Goal: Task Accomplishment & Management: Manage account settings

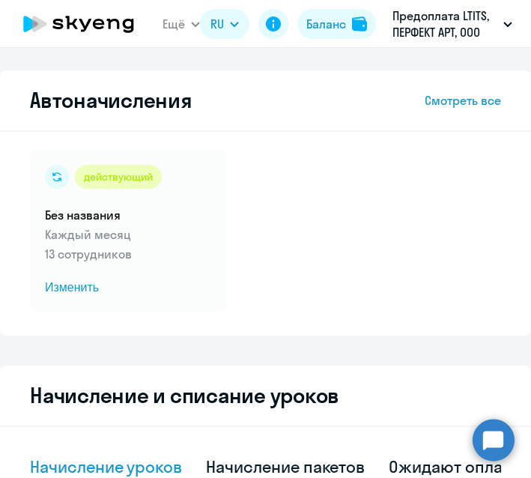
select select "10"
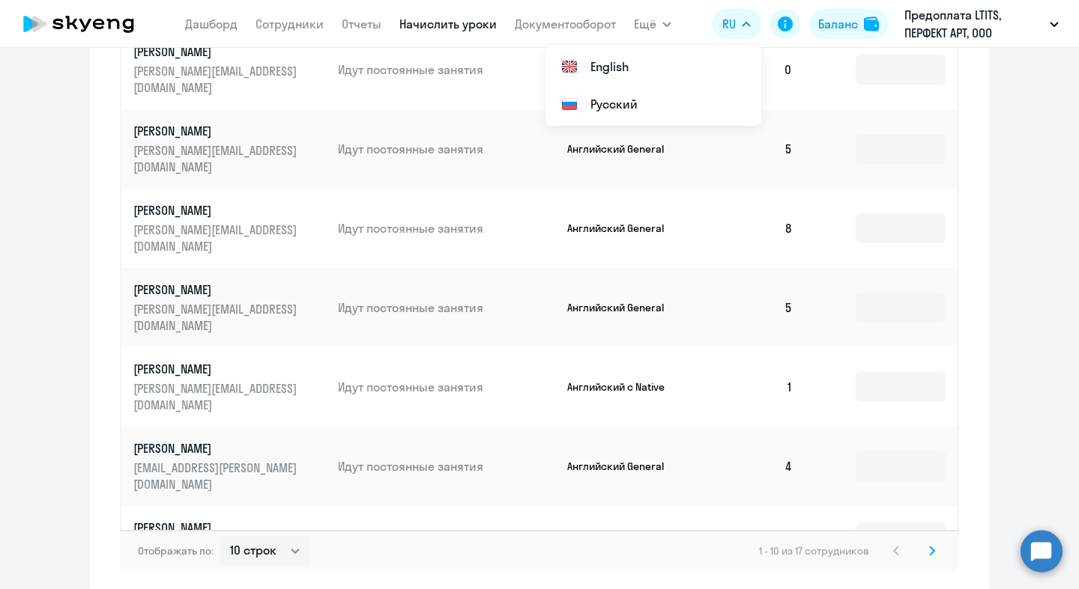
scroll to position [67, 0]
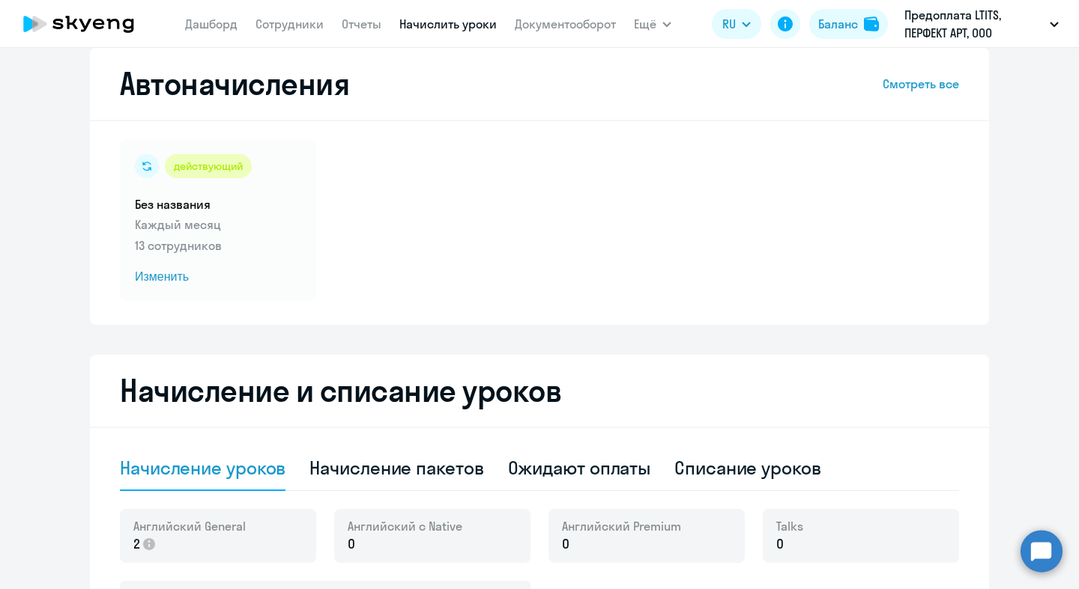
scroll to position [0, 0]
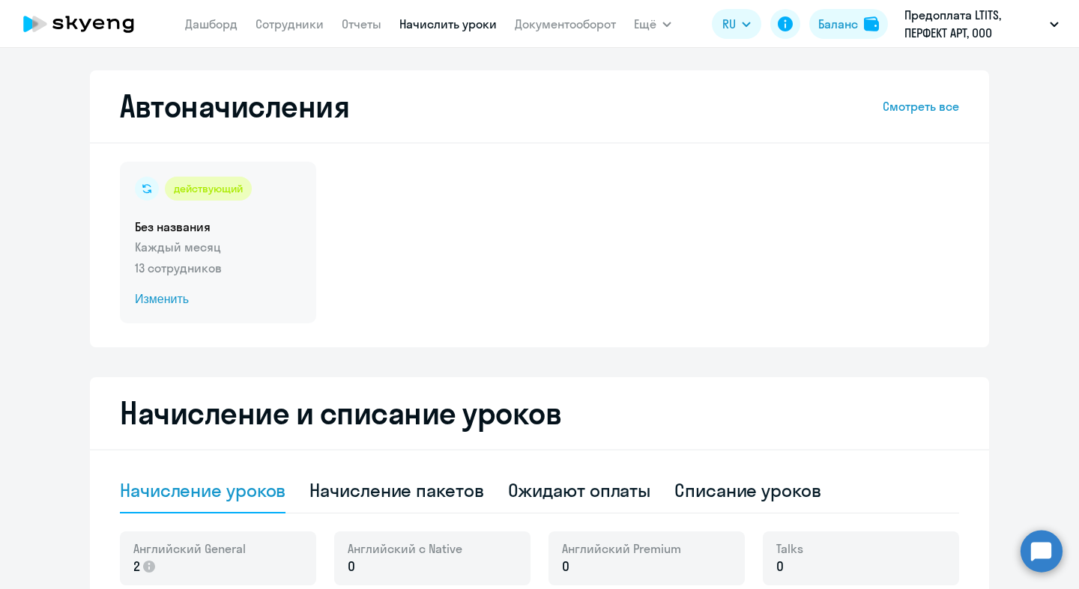
click at [216, 219] on h5 "Без названия" at bounding box center [218, 227] width 166 height 16
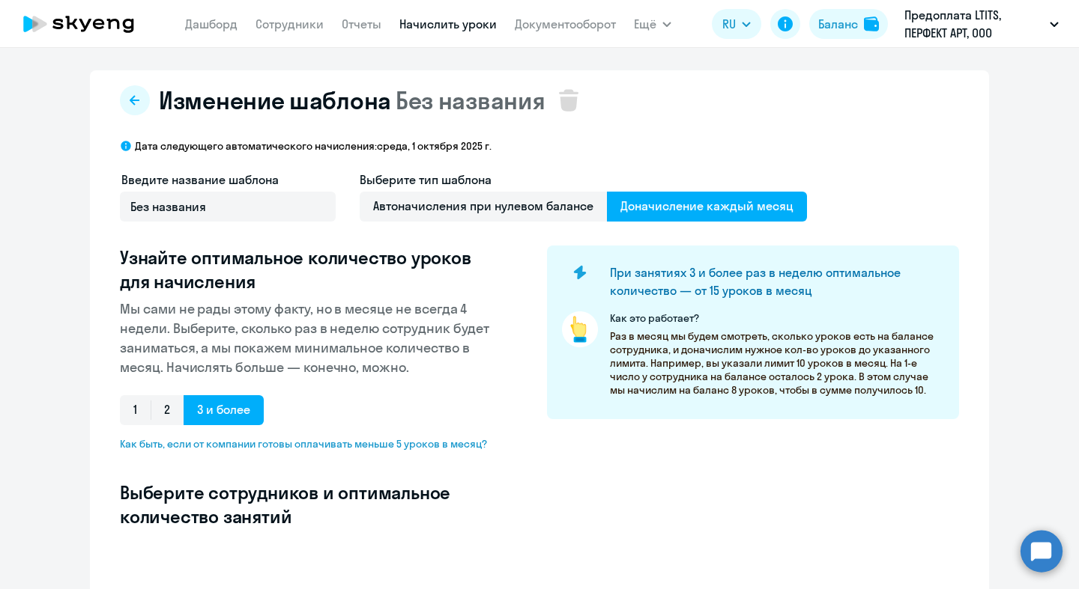
select select "10"
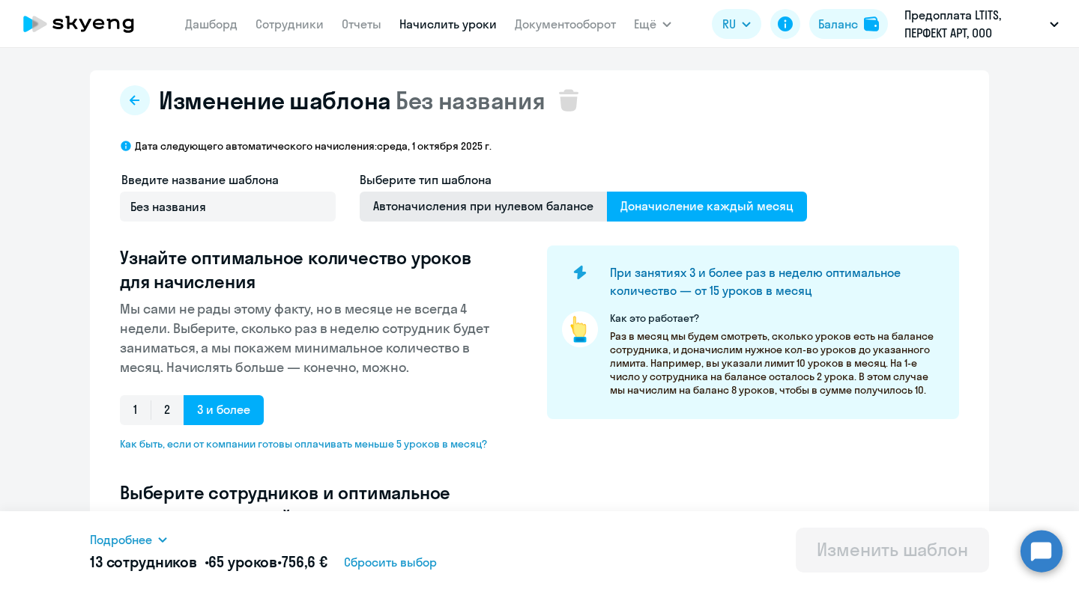
click at [513, 210] on span "Автоначисления при нулевом балансе" at bounding box center [483, 207] width 247 height 30
click at [0, 0] on input "Автоначисления при нулевом балансе" at bounding box center [0, 0] width 0 height 0
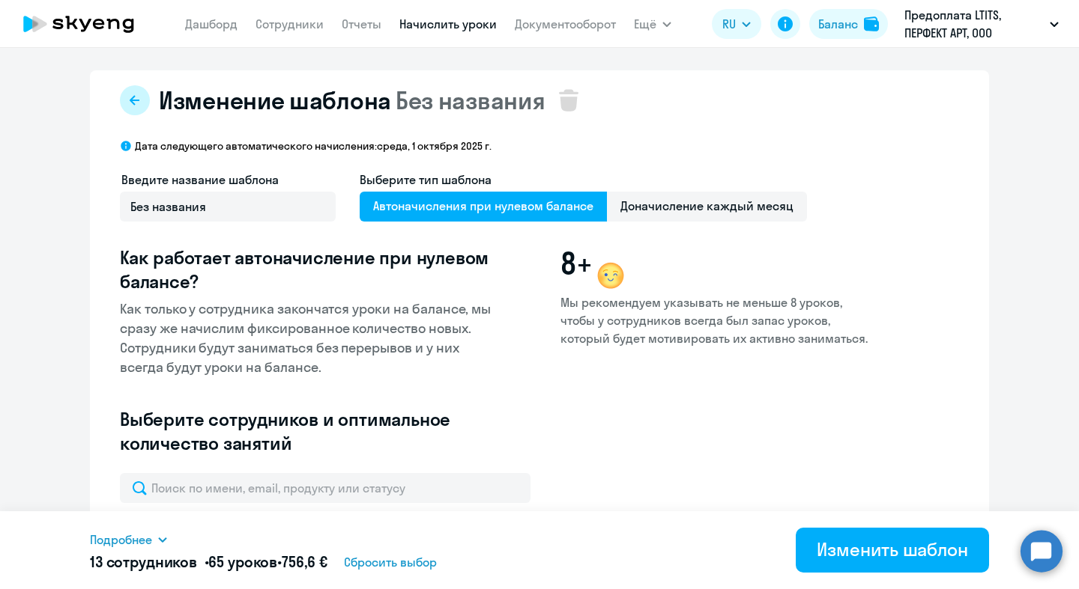
click at [144, 104] on div "Изменение шаблона Без названия" at bounding box center [539, 100] width 839 height 30
click at [139, 102] on button at bounding box center [135, 100] width 30 height 30
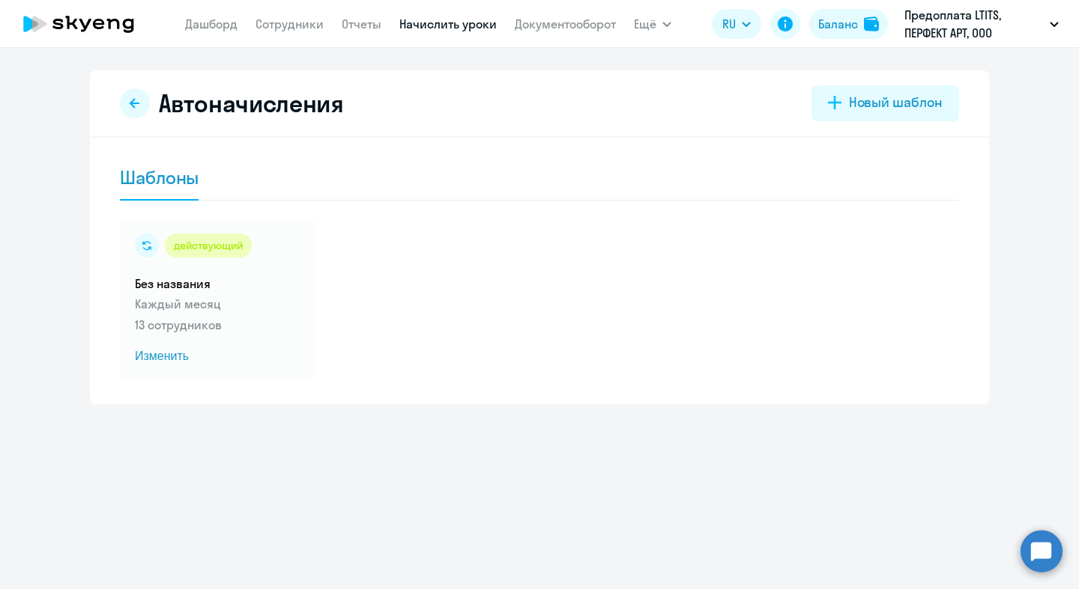
click at [139, 102] on icon at bounding box center [135, 103] width 12 height 12
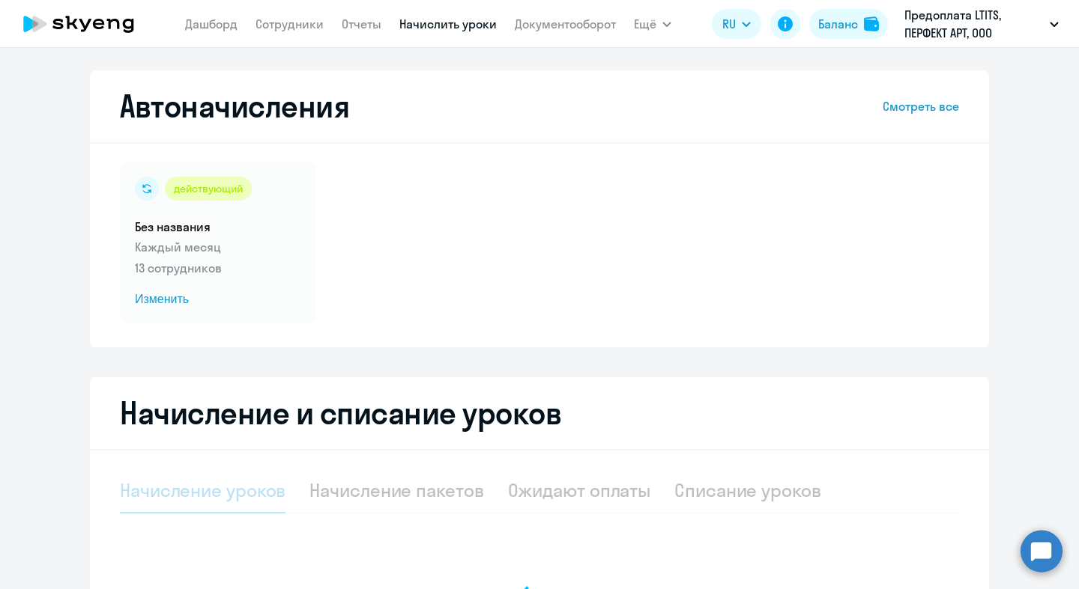
select select "10"
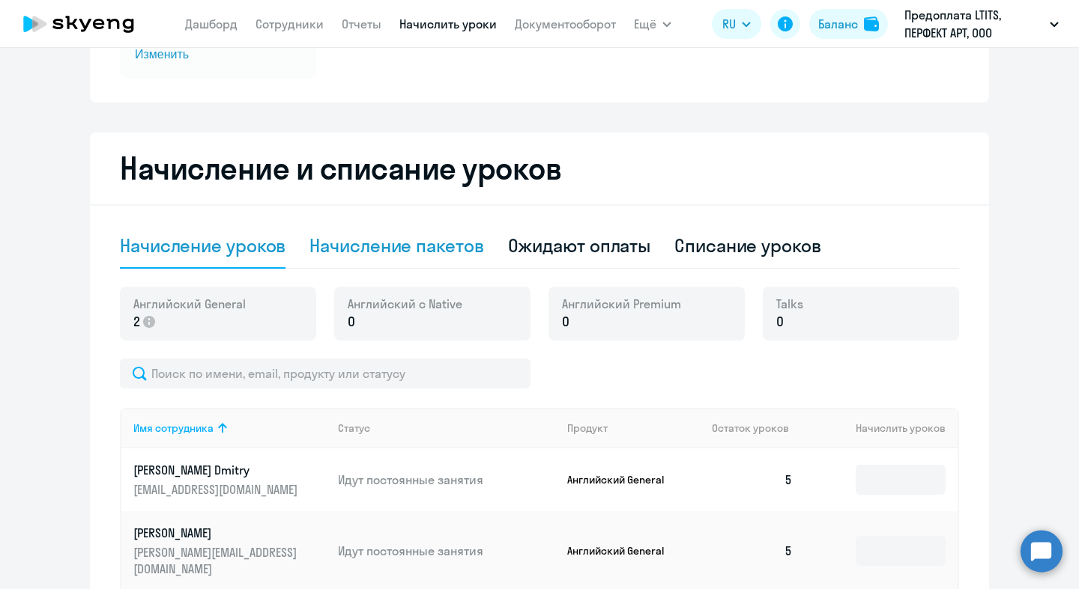
scroll to position [267, 0]
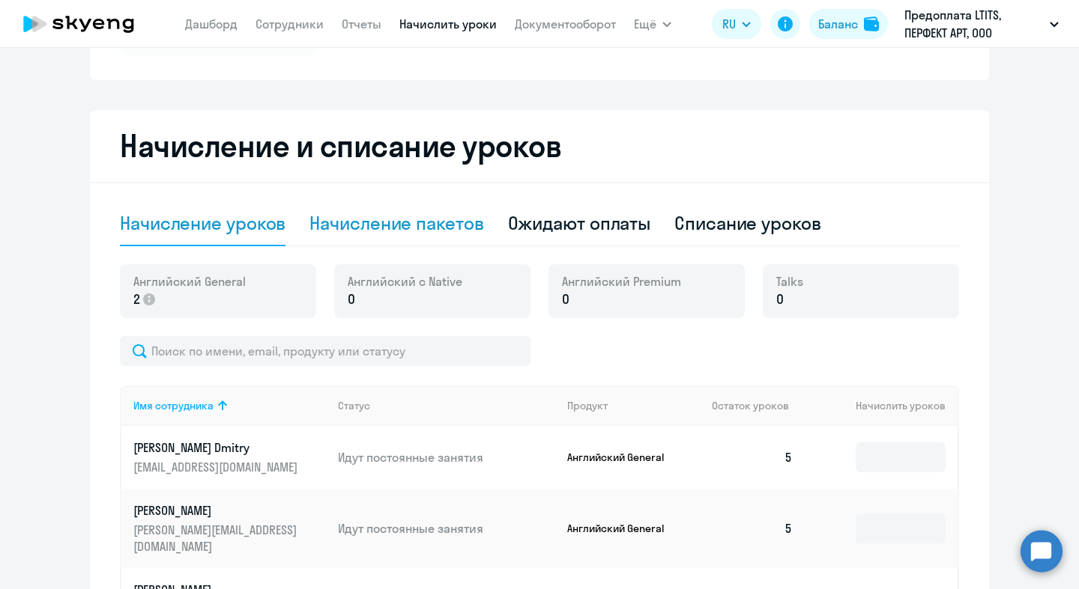
click at [384, 225] on div "Начисление пакетов" at bounding box center [396, 223] width 174 height 24
select select "10"
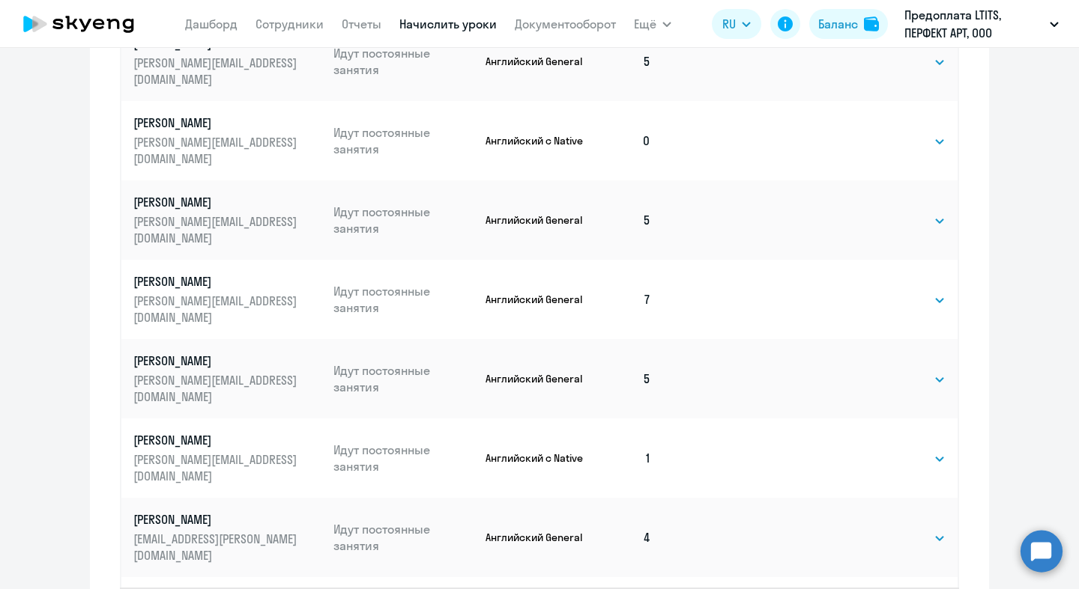
scroll to position [782, 0]
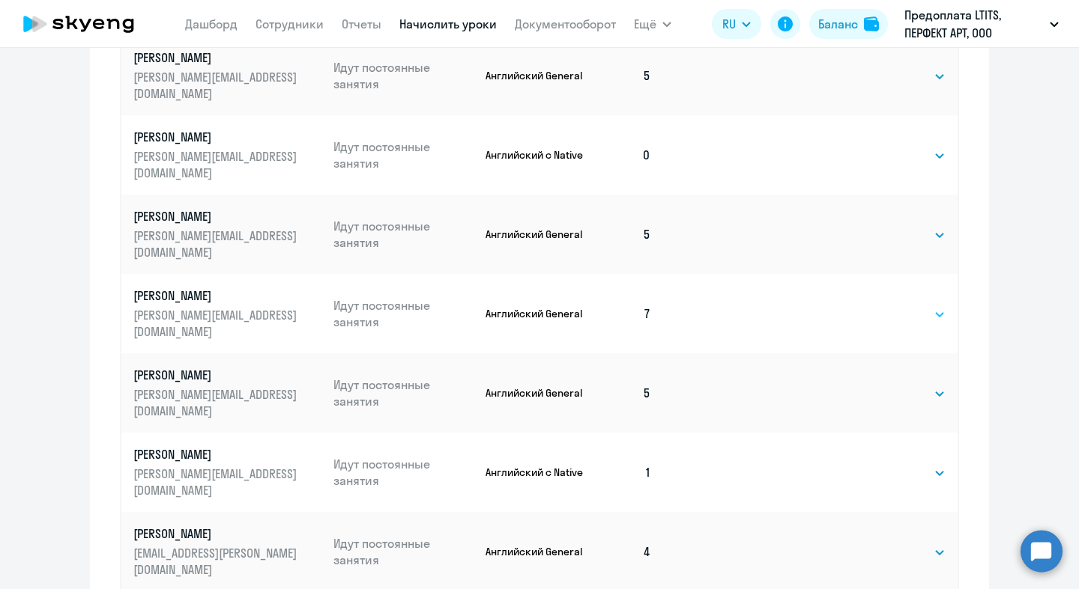
click at [530, 306] on select "Выбрать 4 8 16 32 64 96 128" at bounding box center [914, 315] width 61 height 18
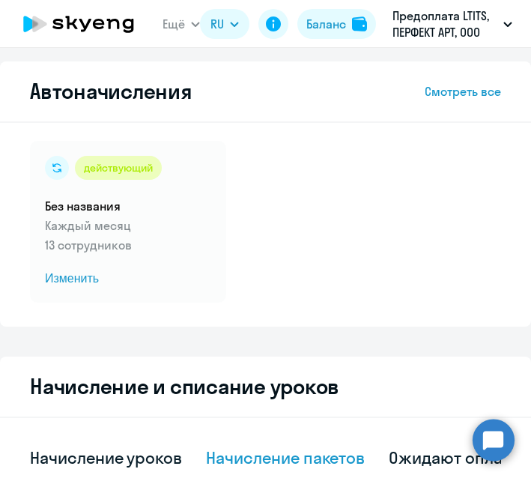
scroll to position [0, 0]
